Goal: Contribute content

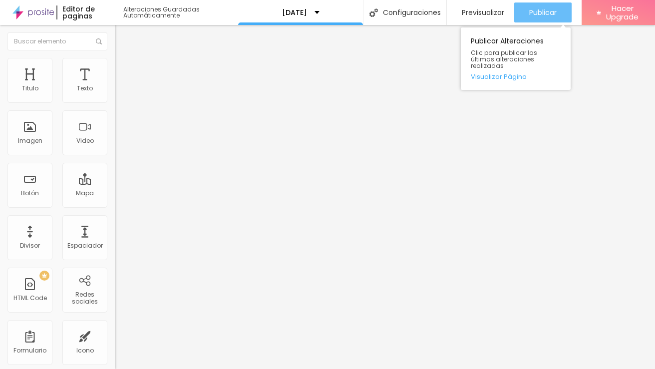
click at [539, 16] on span "Publicar" at bounding box center [542, 12] width 27 height 8
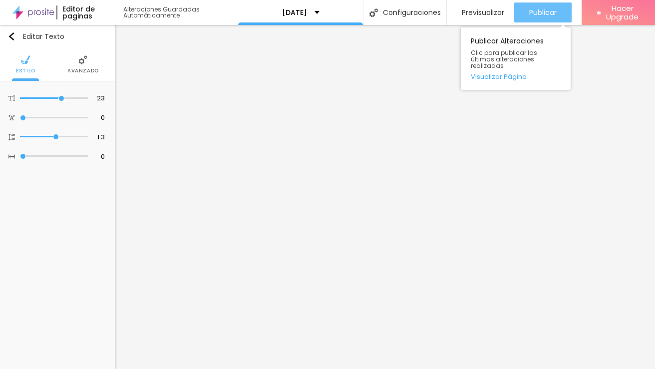
click at [542, 9] on span "Publicar" at bounding box center [542, 12] width 27 height 8
click at [532, 18] on div "Publicar" at bounding box center [542, 12] width 27 height 20
click at [542, 16] on span "Publicar" at bounding box center [542, 12] width 27 height 8
click at [535, 11] on span "Publicar" at bounding box center [542, 12] width 27 height 8
click at [557, 6] on button "Publicar" at bounding box center [542, 12] width 57 height 20
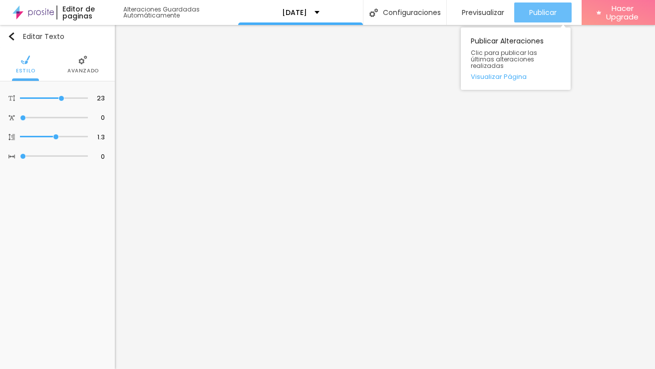
click at [531, 5] on div "Publicar" at bounding box center [542, 12] width 27 height 20
click at [536, 10] on span "Publicar" at bounding box center [542, 12] width 27 height 8
click at [542, 15] on span "Publicar" at bounding box center [542, 12] width 27 height 8
click at [533, 12] on span "Publicar" at bounding box center [542, 12] width 27 height 8
click at [536, 12] on span "Publicar" at bounding box center [542, 12] width 27 height 8
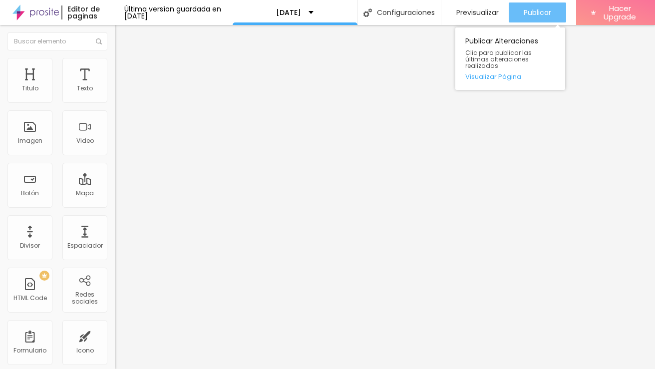
click at [537, 19] on div "Publicar" at bounding box center [537, 12] width 27 height 20
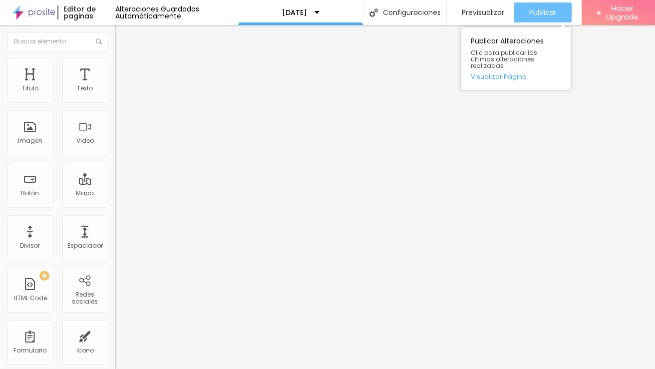
click at [542, 9] on span "Publicar" at bounding box center [542, 12] width 27 height 8
click at [535, 11] on span "Publicar" at bounding box center [542, 12] width 27 height 8
